Goal: Communication & Community: Answer question/provide support

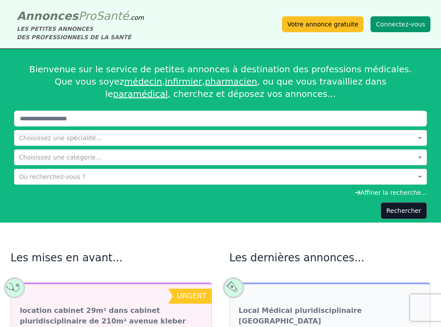
click at [410, 18] on button "Connectez-vous" at bounding box center [401, 24] width 60 height 16
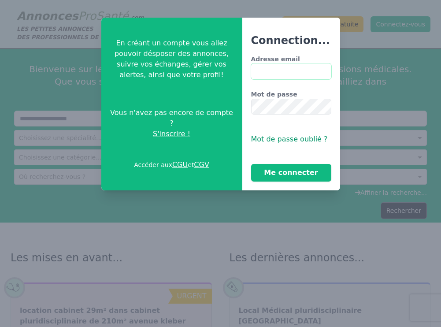
click at [260, 75] on input "Adresse email" at bounding box center [291, 71] width 80 height 16
type input "**********"
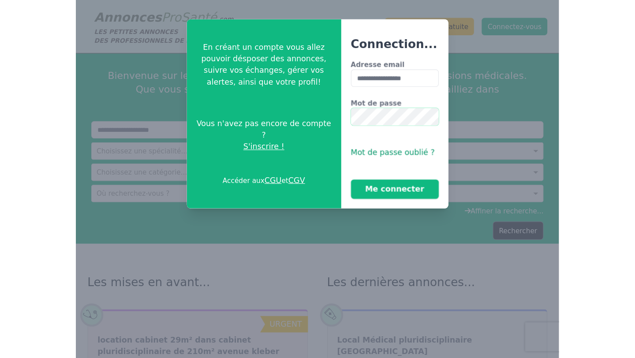
scroll to position [0, 8]
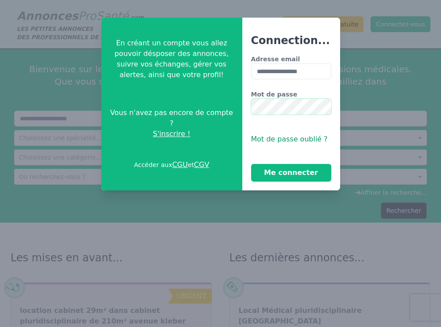
click at [251, 164] on button "Me connecter" at bounding box center [291, 173] width 80 height 18
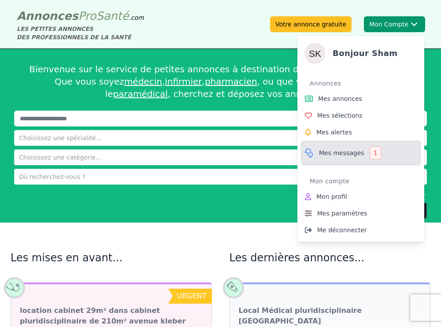
click at [354, 151] on span "Mes messages" at bounding box center [341, 153] width 45 height 9
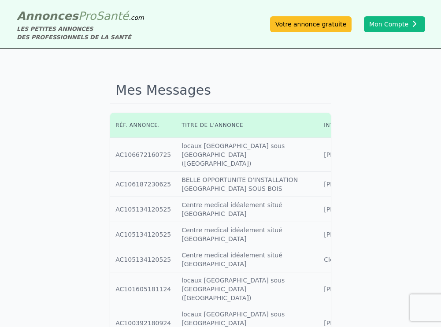
click at [319, 159] on td "Interlocuteur : [PERSON_NAME]" at bounding box center [350, 155] width 62 height 34
click at [220, 151] on td "Titre annonce : locaux Fontenay sous [GEOGRAPHIC_DATA] ([GEOGRAPHIC_DATA])" at bounding box center [247, 155] width 142 height 34
click at [319, 197] on td "Interlocuteur : [PERSON_NAME]" at bounding box center [350, 184] width 62 height 25
click at [381, 160] on td "Dernier message : [DATE] 18:45:45" at bounding box center [400, 155] width 38 height 34
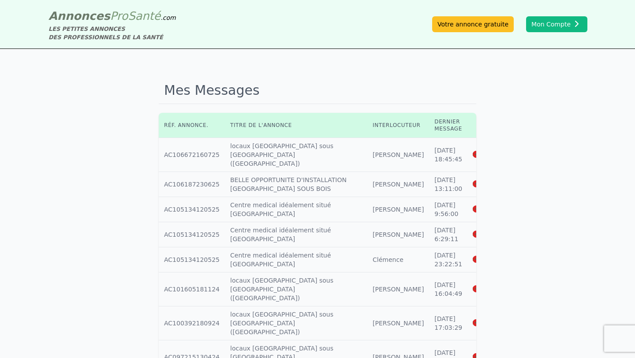
click at [441, 152] on icon at bounding box center [477, 155] width 8 height 6
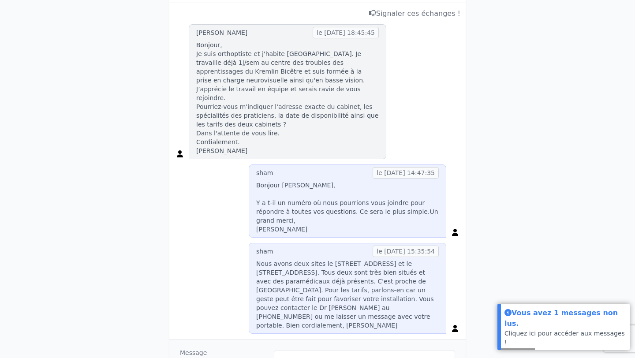
scroll to position [176, 0]
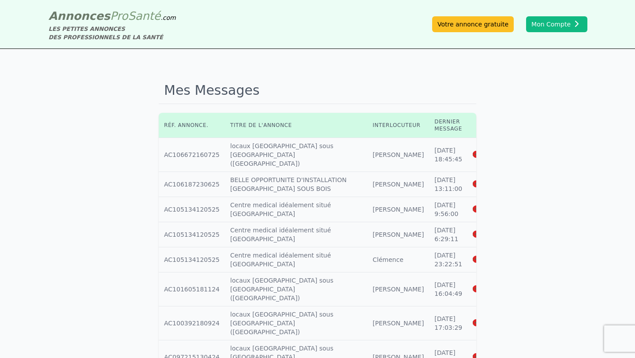
click at [441, 181] on icon at bounding box center [477, 184] width 8 height 6
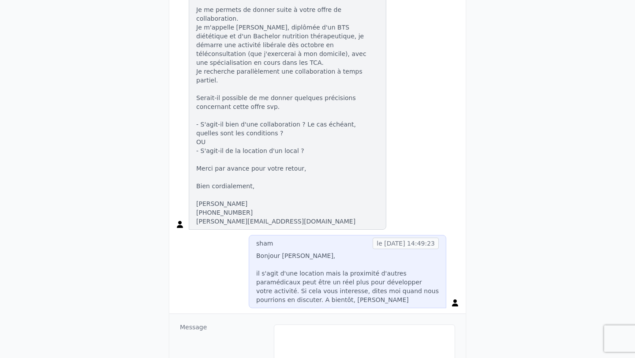
scroll to position [229, 0]
